Goal: Check status: Check status

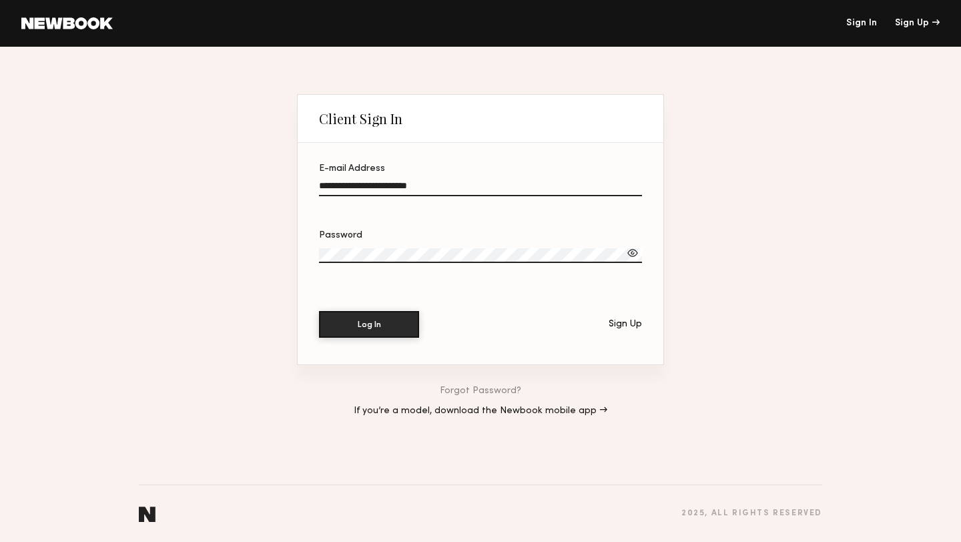
type input "**********"
click at [319, 311] on button "Log In" at bounding box center [369, 324] width 100 height 27
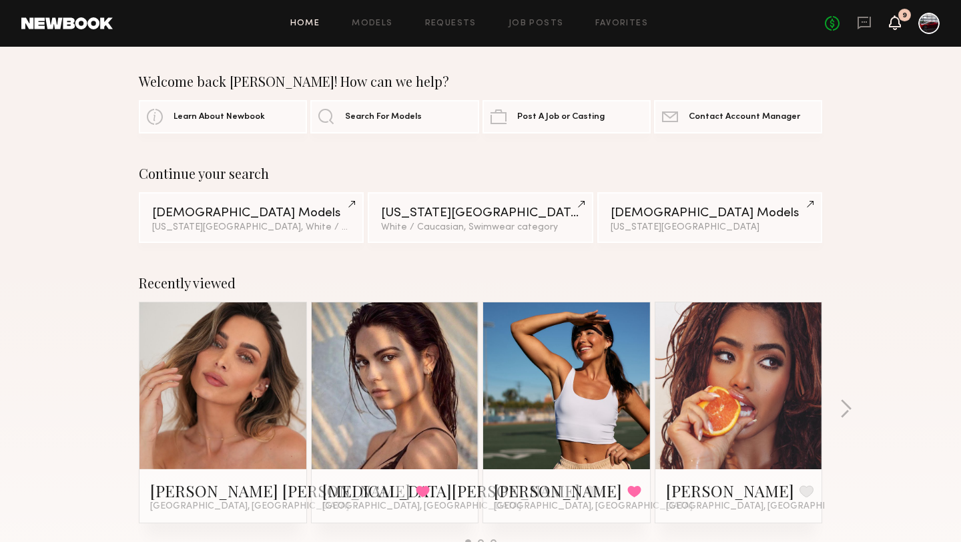
click at [895, 23] on icon at bounding box center [894, 21] width 11 height 9
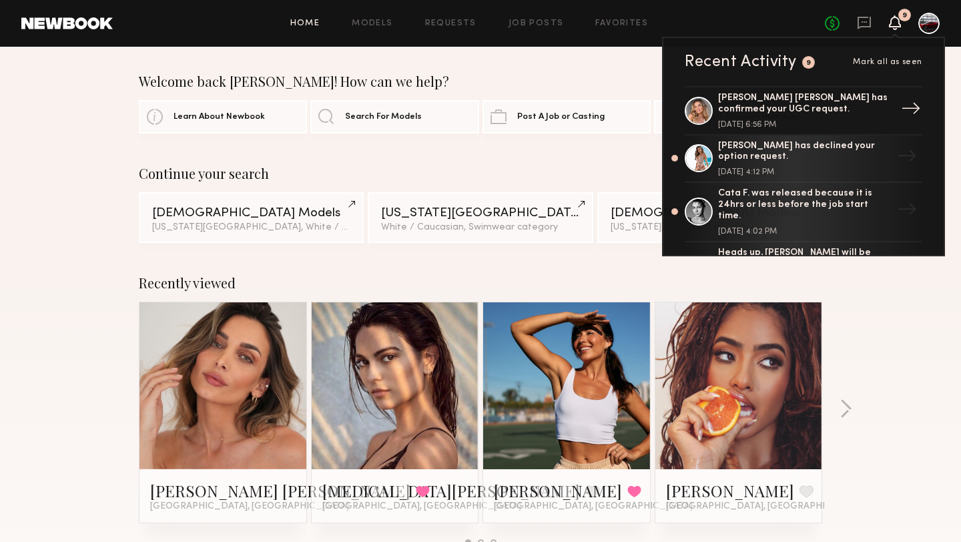
click at [812, 101] on div "[PERSON_NAME] [PERSON_NAME] has confirmed your UGC request." at bounding box center [804, 104] width 173 height 23
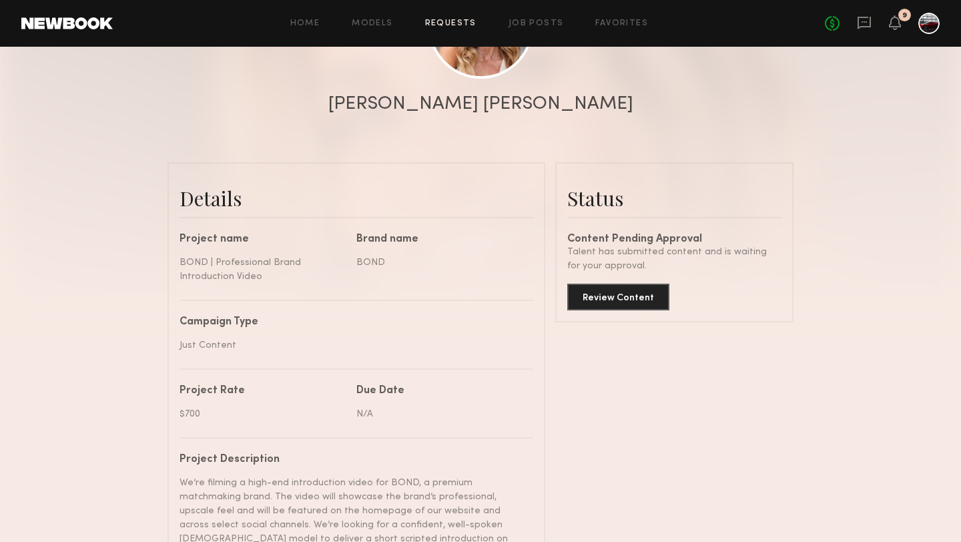
scroll to position [273, 0]
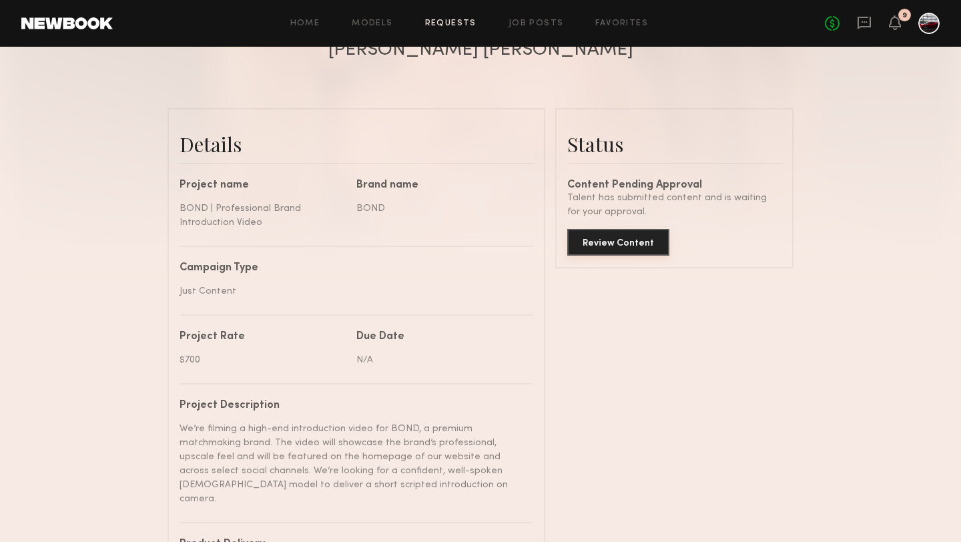
click at [628, 247] on button "Review Content" at bounding box center [618, 242] width 102 height 27
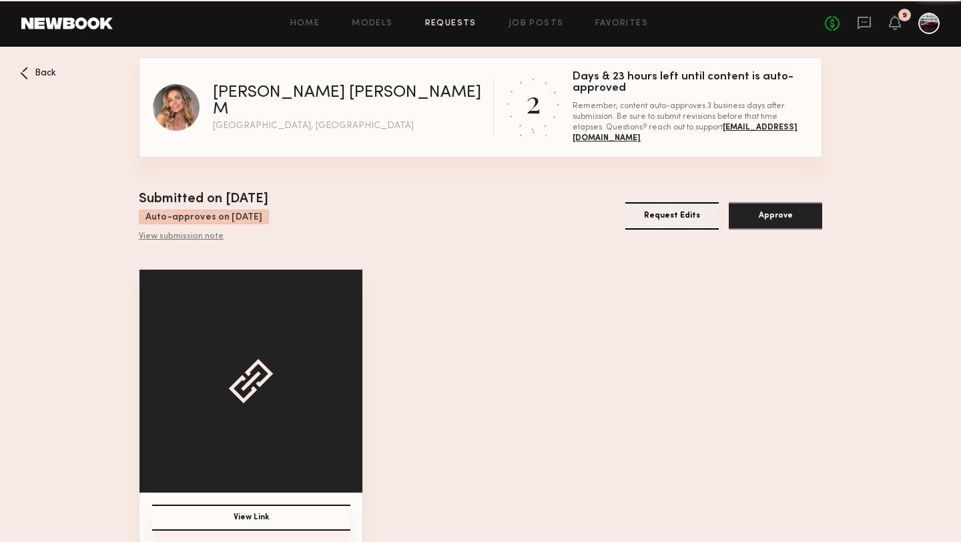
scroll to position [13, 0]
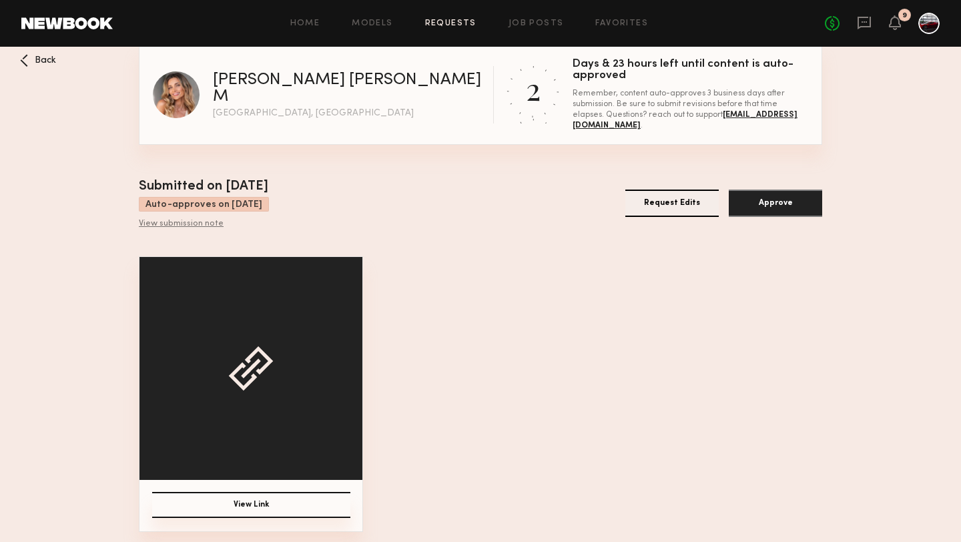
click at [257, 498] on button "View Link" at bounding box center [251, 505] width 198 height 26
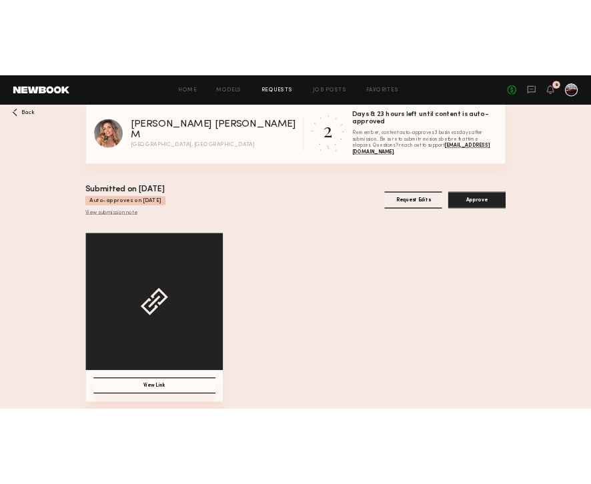
scroll to position [12, 0]
